Goal: Task Accomplishment & Management: Complete application form

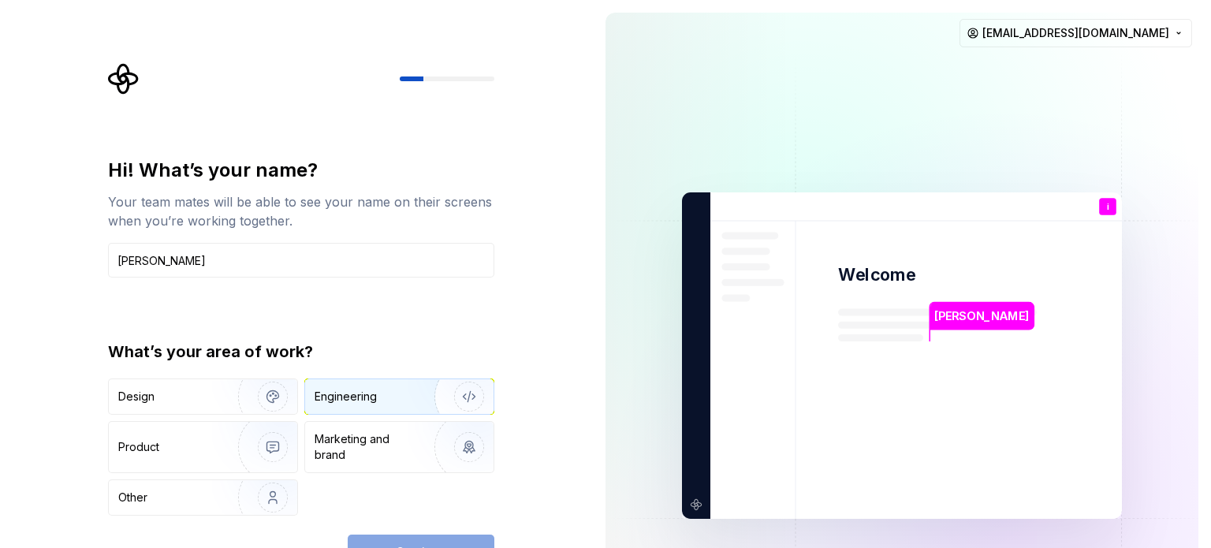
type input "[PERSON_NAME]"
click at [385, 385] on div "Engineering" at bounding box center [399, 396] width 188 height 35
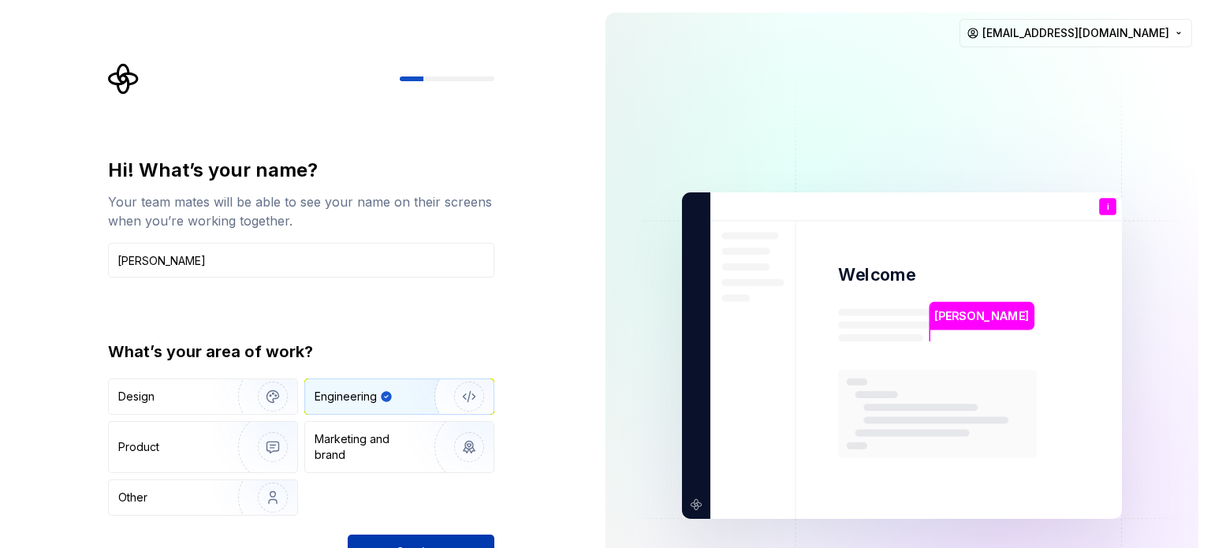
click at [439, 537] on button "Continue" at bounding box center [421, 551] width 147 height 35
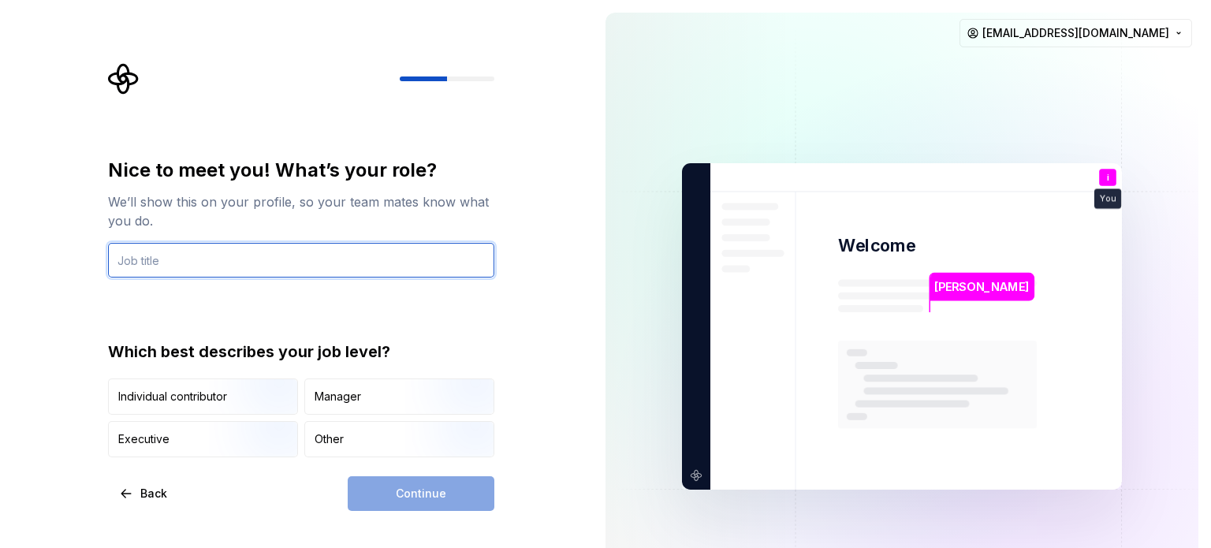
click at [326, 263] on input "text" at bounding box center [301, 260] width 386 height 35
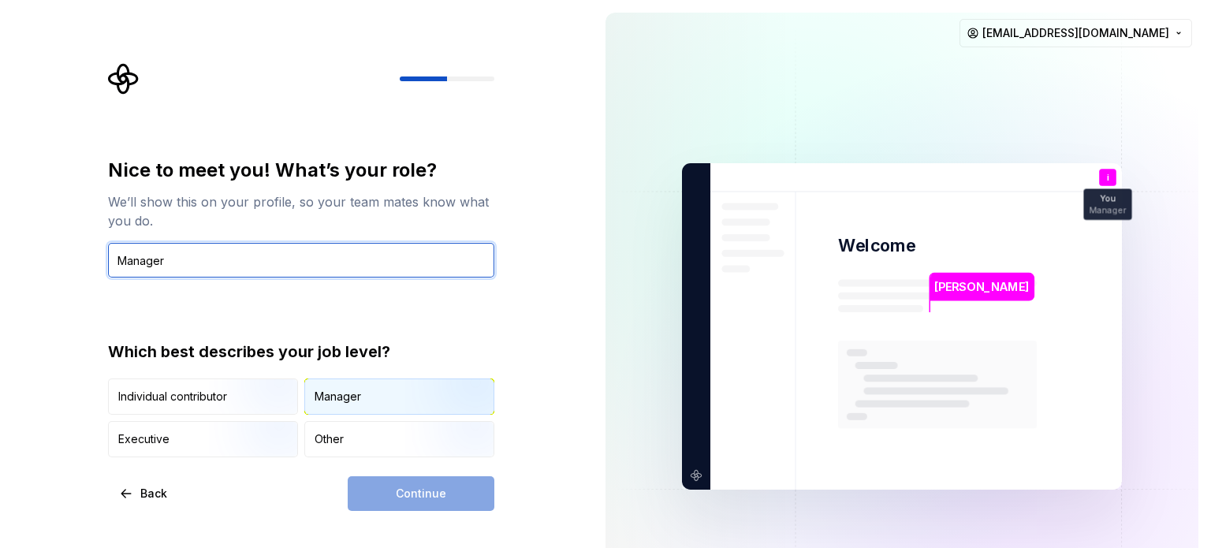
type input "Manager"
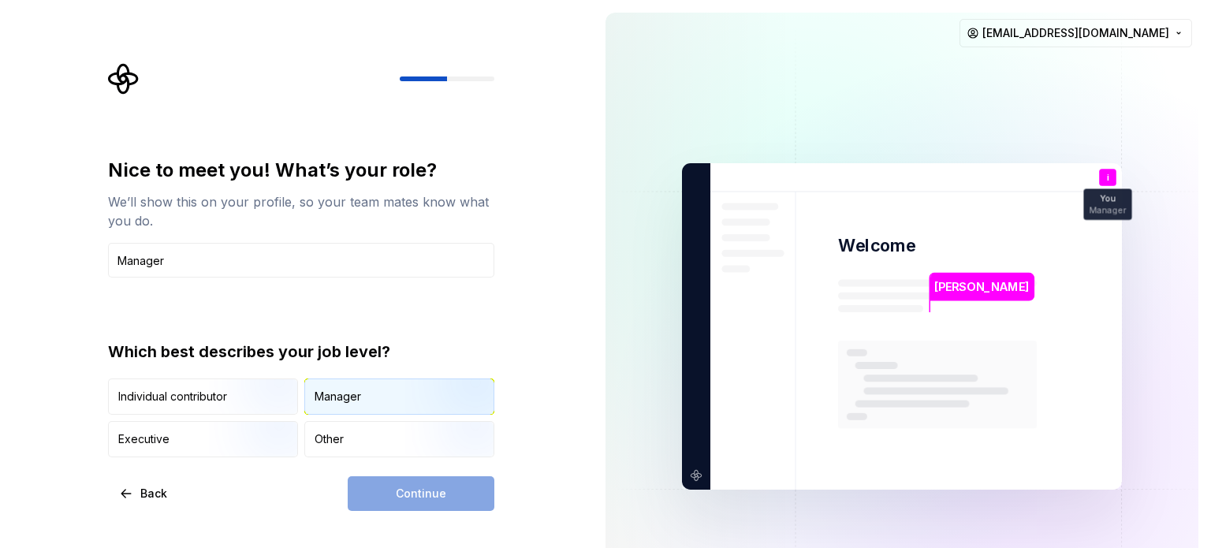
click at [375, 381] on div "Manager" at bounding box center [399, 396] width 188 height 35
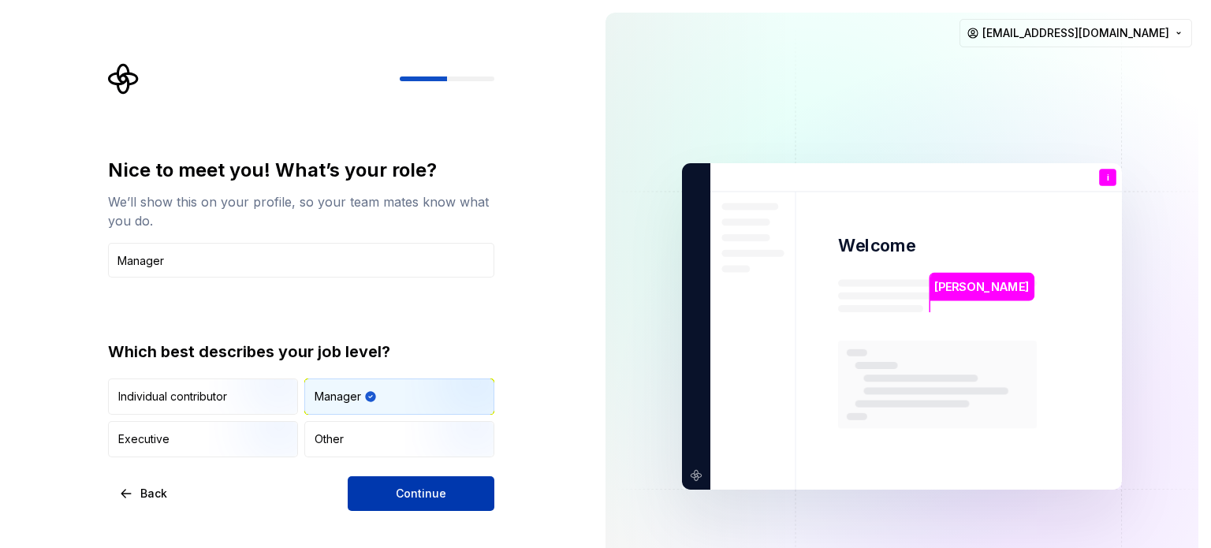
click at [400, 510] on div "Continue" at bounding box center [421, 493] width 147 height 35
click at [438, 482] on button "Continue" at bounding box center [421, 493] width 147 height 35
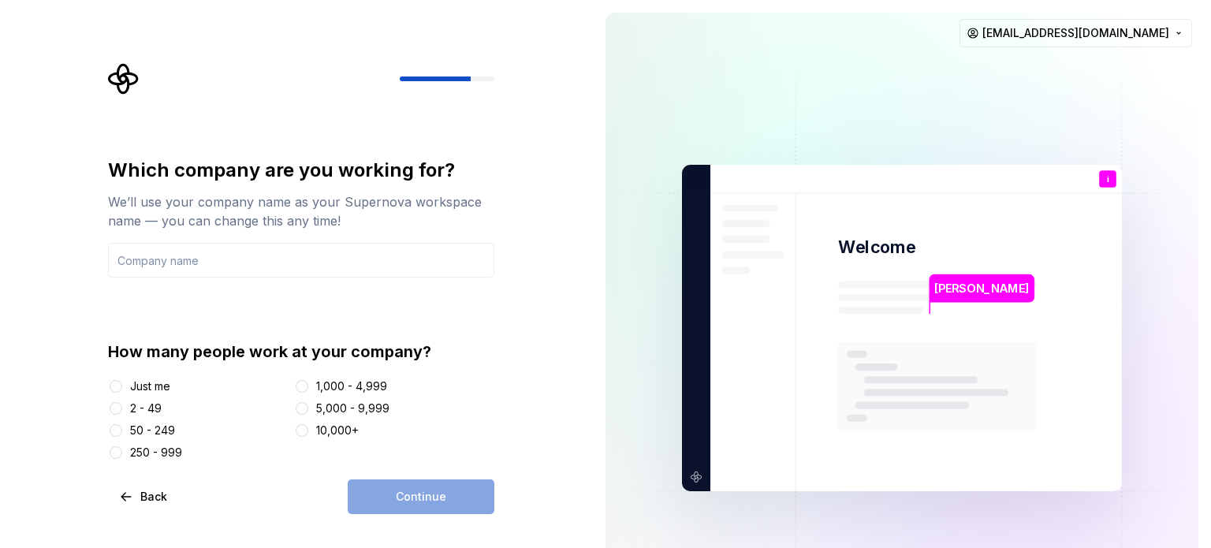
click at [165, 389] on div "Just me" at bounding box center [150, 386] width 40 height 16
click at [122, 389] on button "Just me" at bounding box center [116, 386] width 13 height 13
click at [439, 490] on div "Continue" at bounding box center [421, 496] width 147 height 35
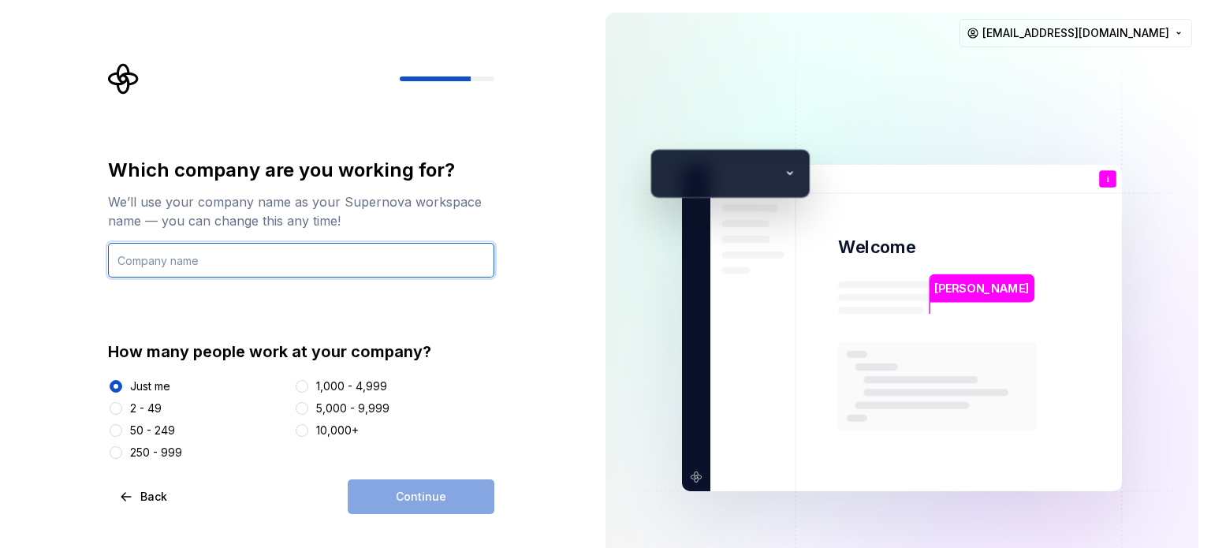
click at [372, 251] on input "text" at bounding box center [301, 260] width 386 height 35
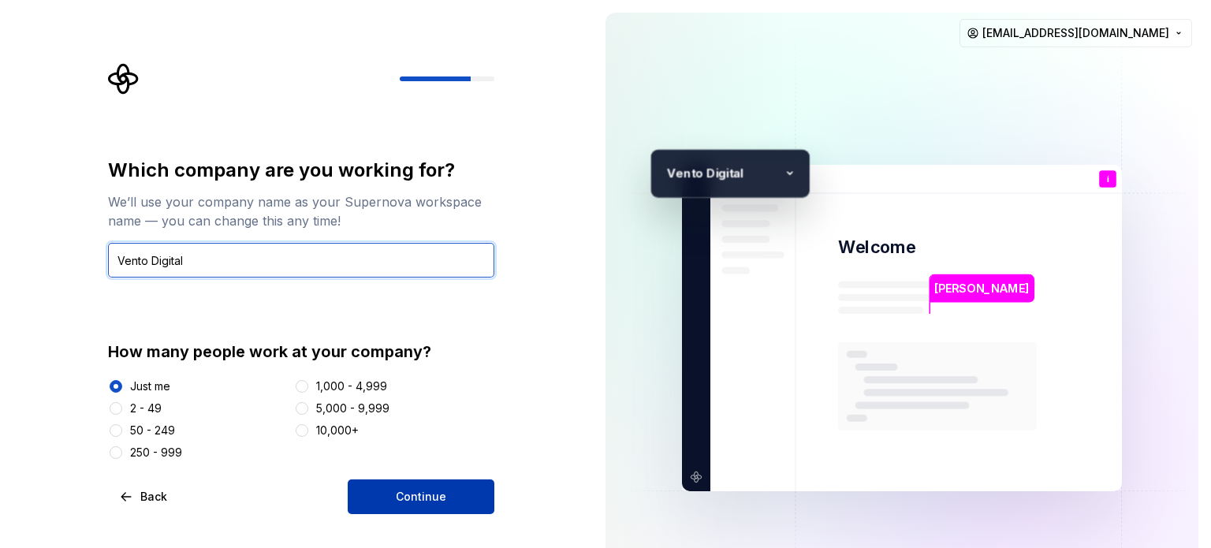
type input "Vento Digital"
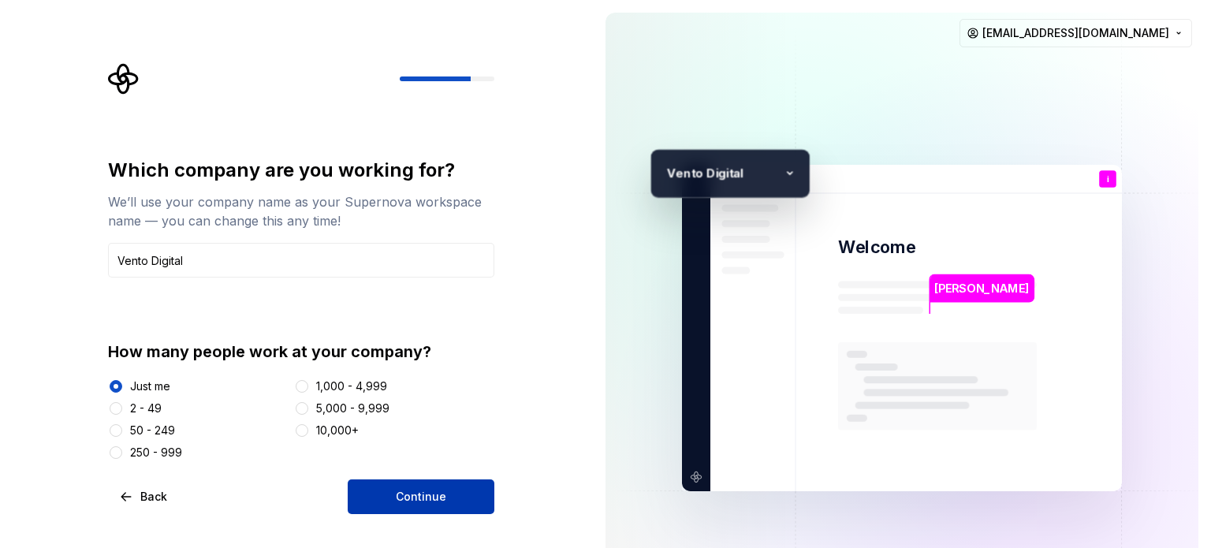
click at [478, 490] on button "Continue" at bounding box center [421, 496] width 147 height 35
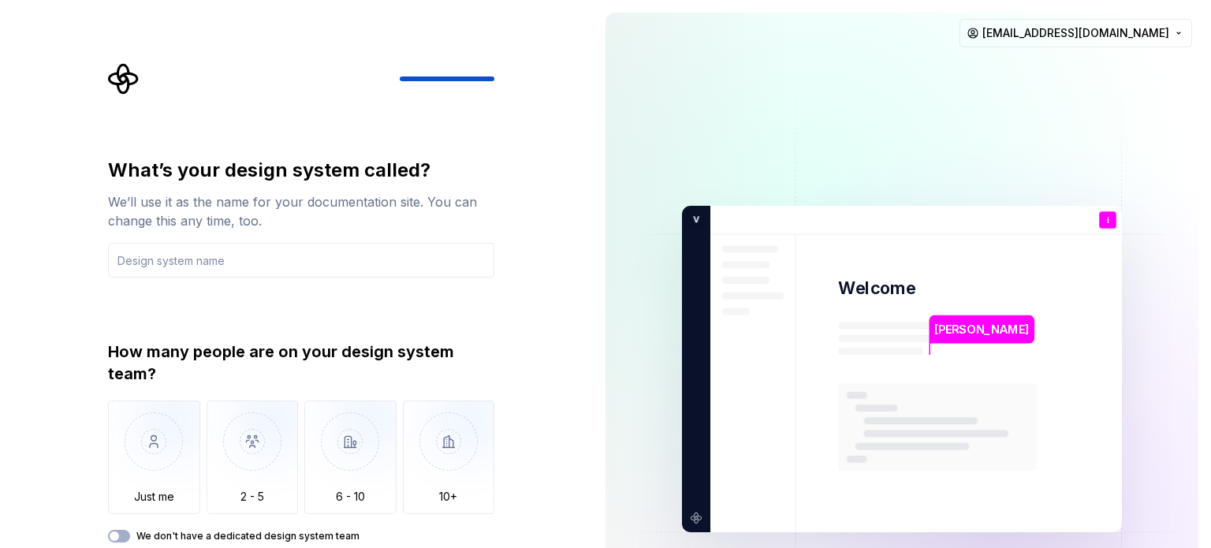
click at [124, 523] on div "How many people are on your design system team? Just me 2 - 5 6 - 10 10+ We don…" at bounding box center [301, 442] width 386 height 202
click at [120, 538] on icon "button" at bounding box center [114, 535] width 13 height 9
type button "on"
click at [445, 342] on div "How many people are on your design system team?" at bounding box center [301, 363] width 386 height 44
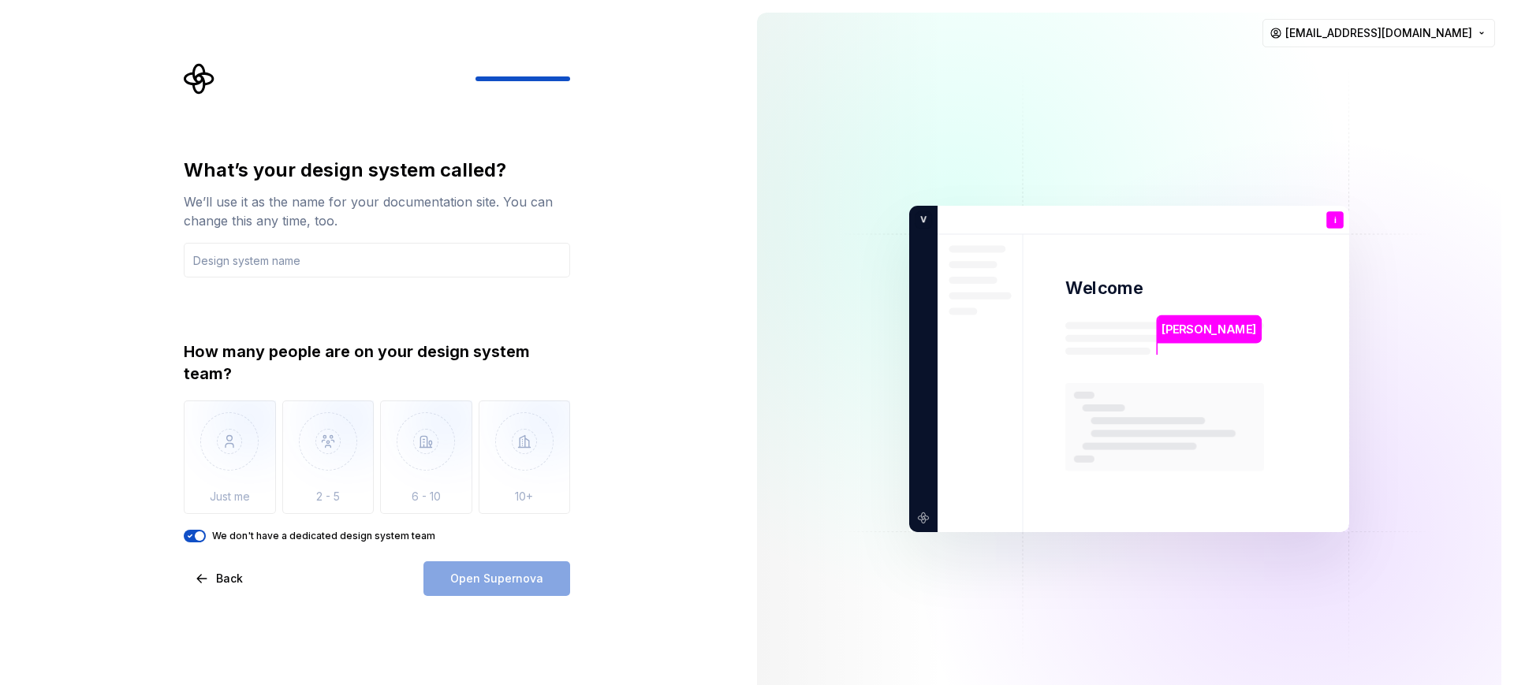
drag, startPoint x: 909, startPoint y: 7, endPoint x: 481, endPoint y: 585, distance: 719.1
click at [481, 547] on div "Open Supernova" at bounding box center [496, 578] width 147 height 35
click at [490, 547] on div "Open Supernova" at bounding box center [496, 578] width 147 height 35
click at [369, 260] on input "text" at bounding box center [377, 260] width 386 height 35
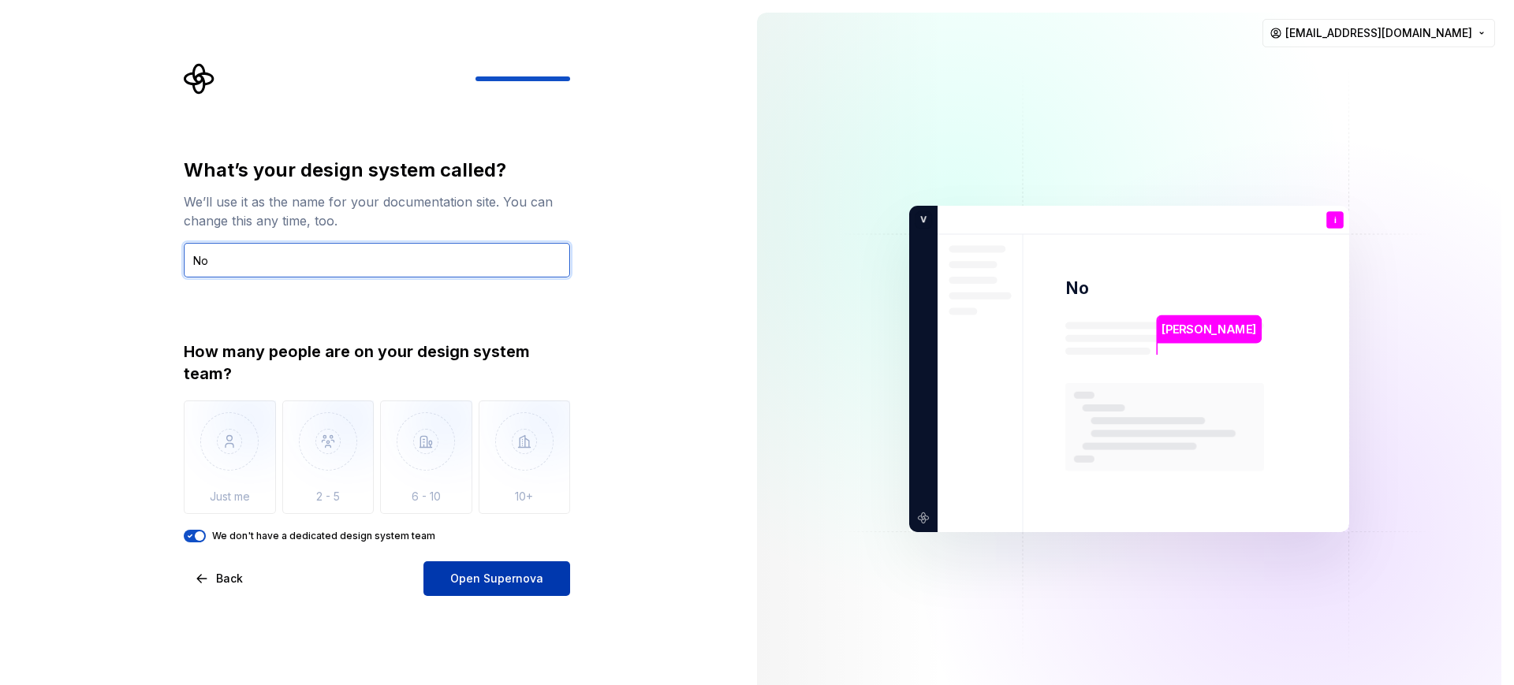
type input "No"
click at [527, 547] on button "Open Supernova" at bounding box center [496, 578] width 147 height 35
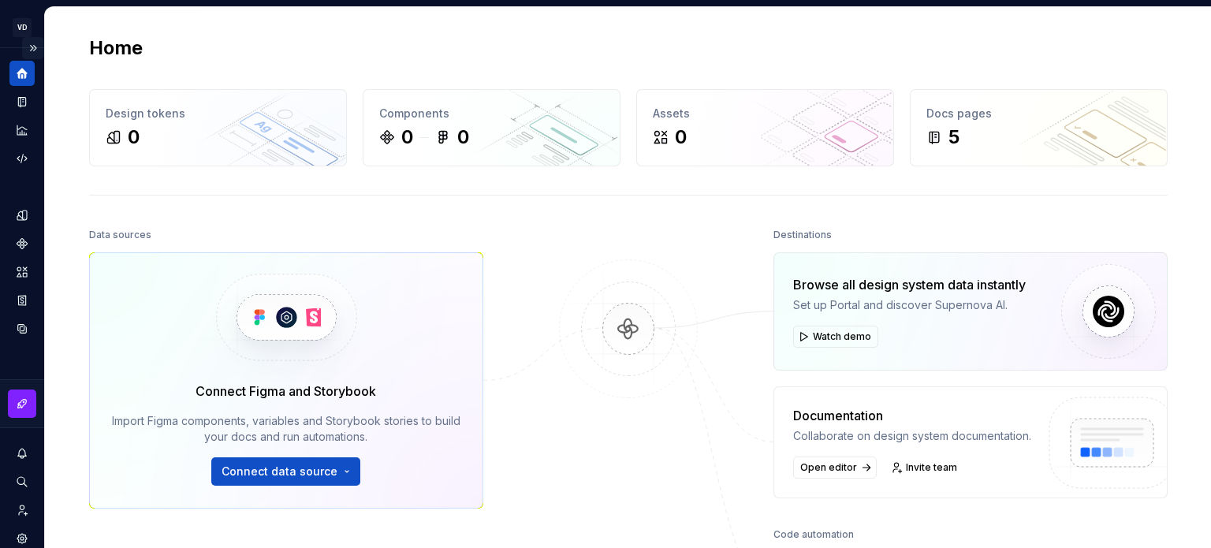
click at [25, 42] on button "Expand sidebar" at bounding box center [33, 48] width 22 height 22
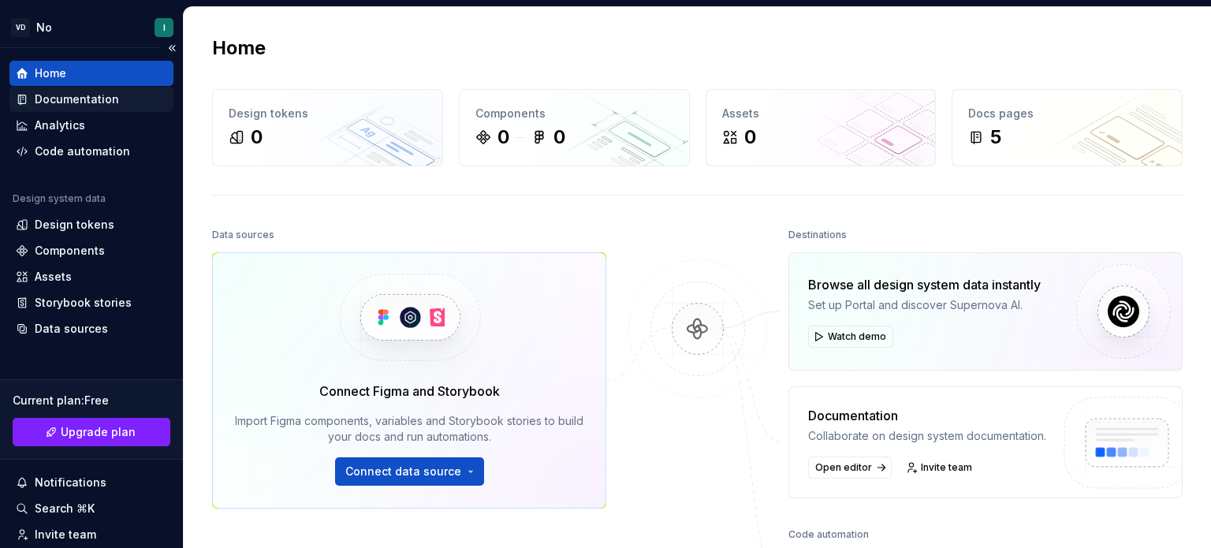
click at [106, 102] on div "Documentation" at bounding box center [77, 99] width 84 height 16
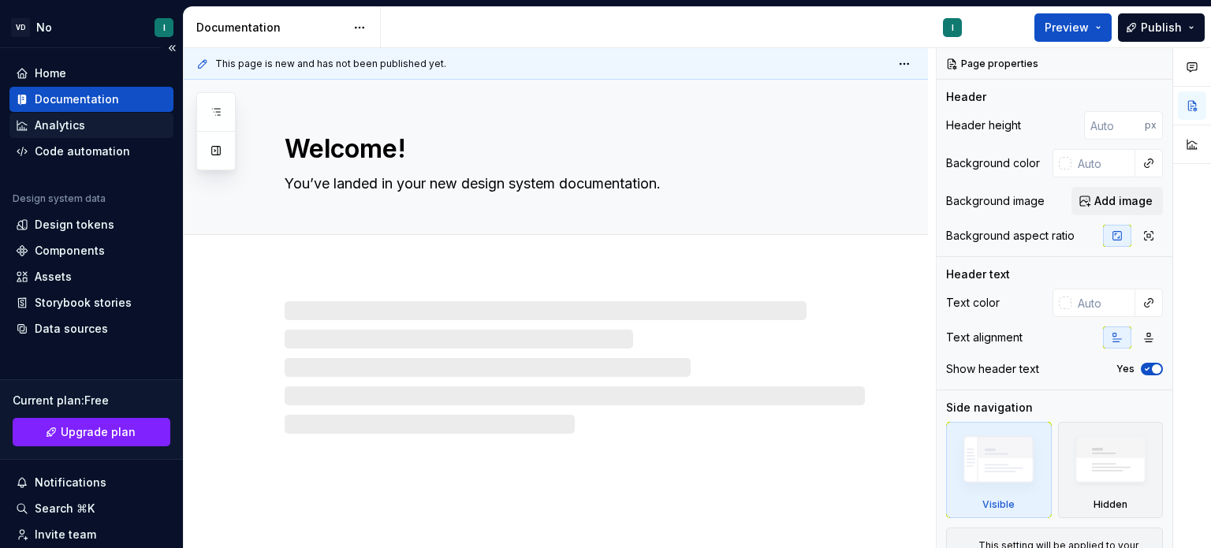
click at [102, 119] on div "Analytics" at bounding box center [91, 125] width 151 height 16
type textarea "*"
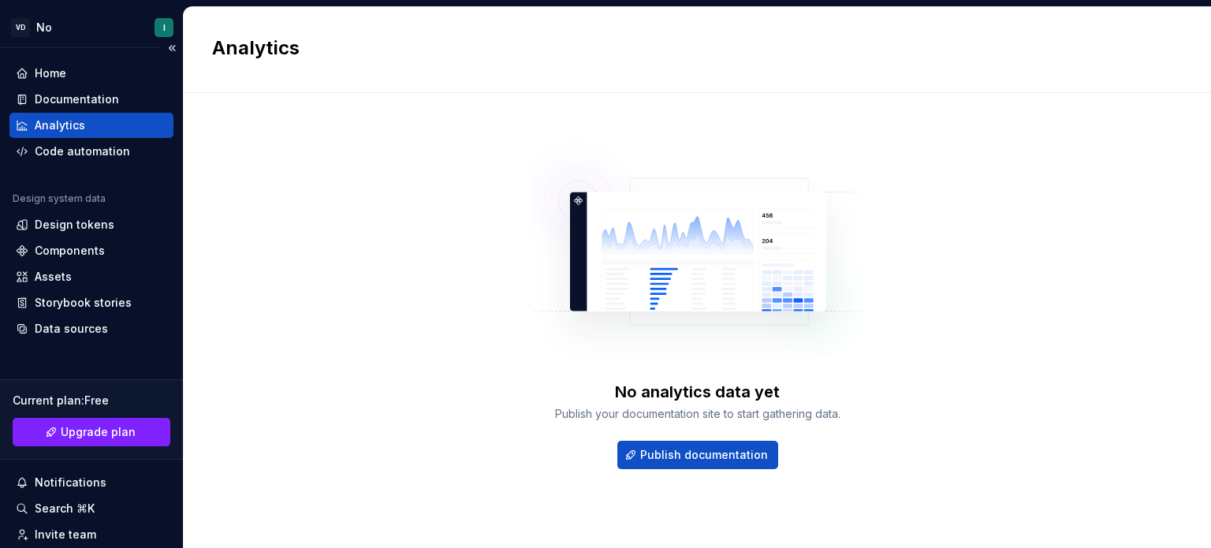
click at [103, 133] on div "Analytics" at bounding box center [91, 125] width 164 height 25
click at [103, 154] on div "Code automation" at bounding box center [82, 151] width 95 height 16
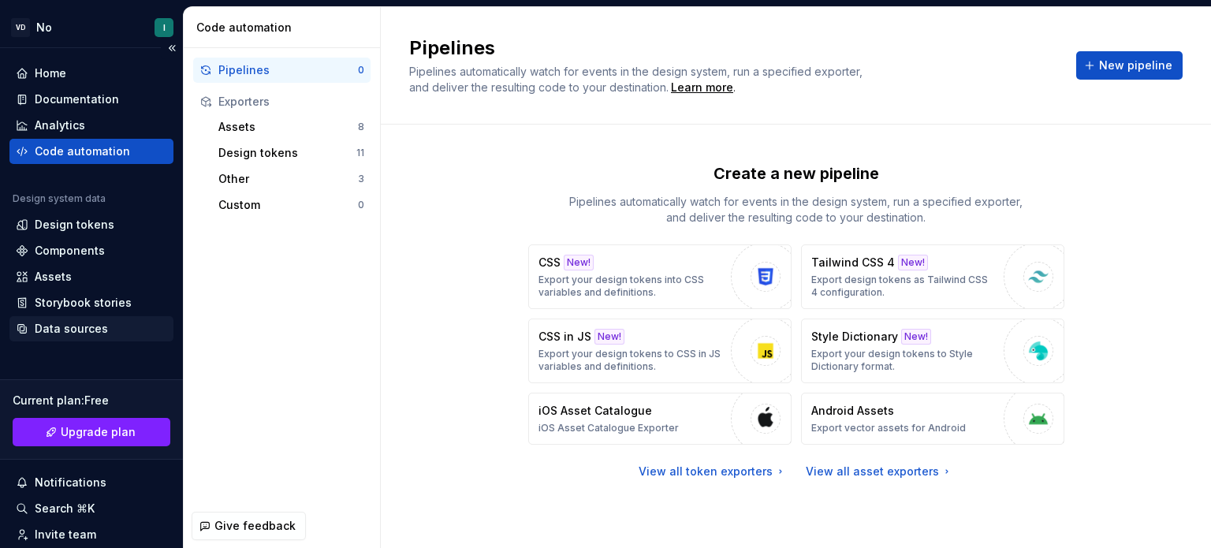
scroll to position [131, 0]
